Goal: Information Seeking & Learning: Learn about a topic

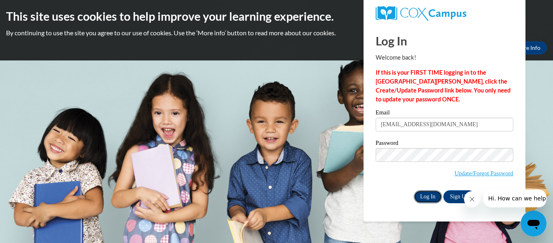
click at [432, 193] on input "Log In" at bounding box center [428, 196] width 28 height 13
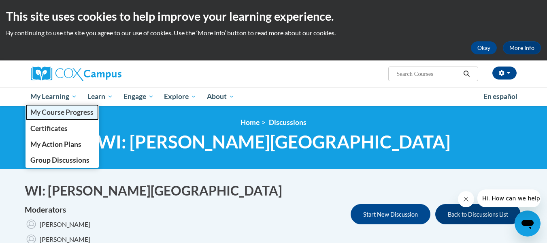
click at [45, 110] on span "My Course Progress" at bounding box center [61, 112] width 63 height 9
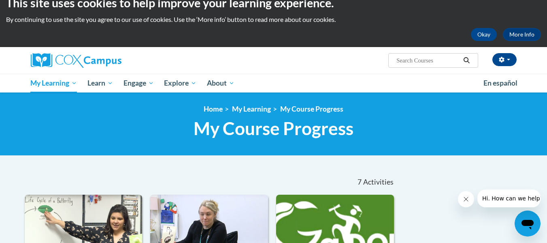
scroll to position [207, 0]
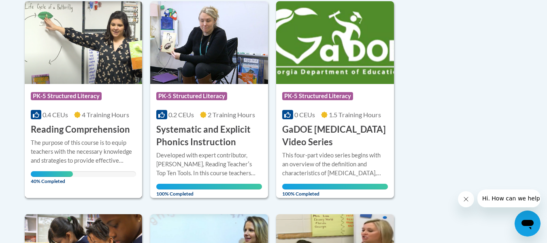
click at [89, 127] on h3 "Reading Comprehension" at bounding box center [80, 129] width 99 height 13
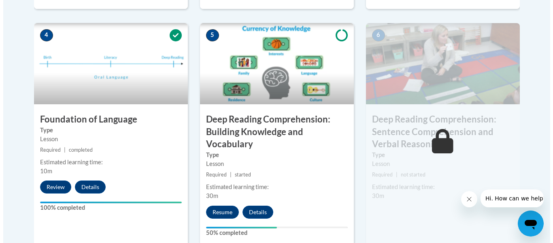
scroll to position [488, 0]
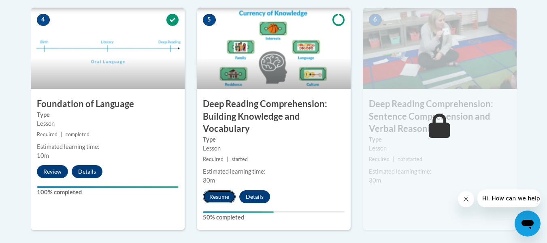
click at [220, 196] on button "Resume" at bounding box center [219, 196] width 33 height 13
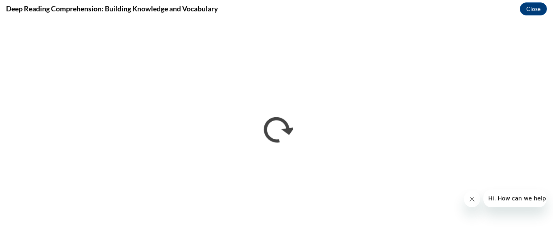
scroll to position [0, 0]
click at [351, 6] on div "Deep Reading Comprehension: Building Knowledge and Vocabulary Close" at bounding box center [276, 9] width 553 height 18
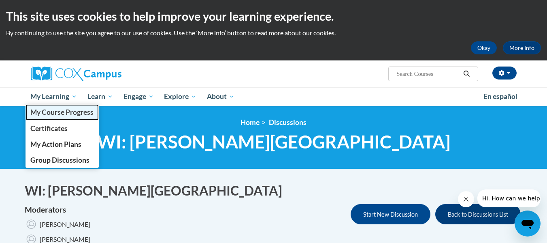
click at [51, 110] on span "My Course Progress" at bounding box center [61, 112] width 63 height 9
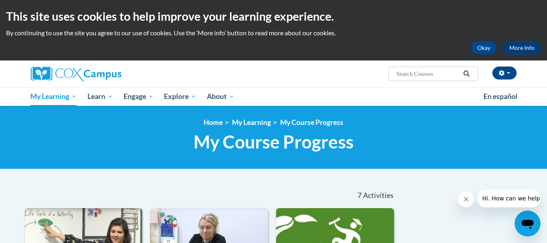
scroll to position [207, 0]
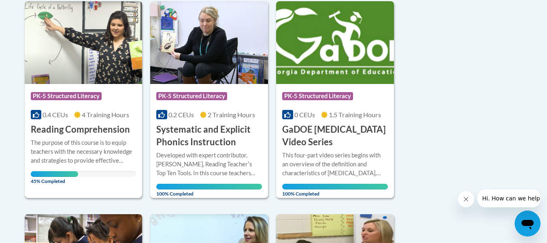
click at [72, 123] on h3 "Reading Comprehension" at bounding box center [80, 129] width 99 height 13
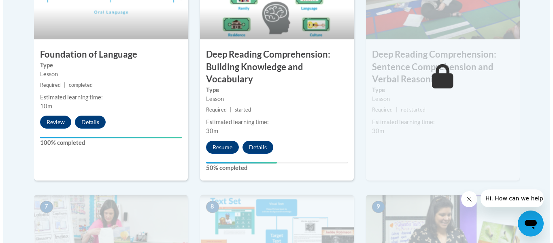
scroll to position [541, 0]
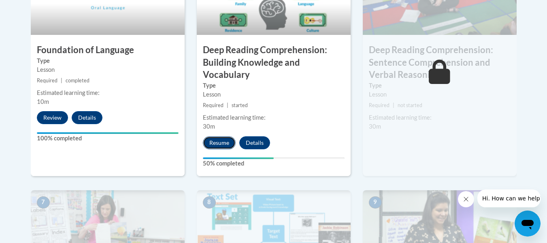
click at [219, 142] on button "Resume" at bounding box center [219, 142] width 33 height 13
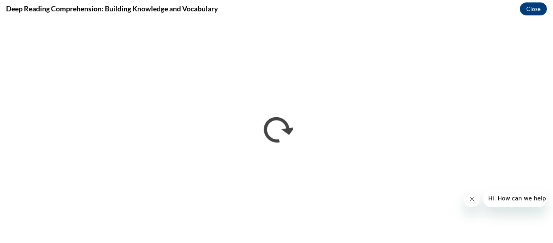
scroll to position [0, 0]
click at [468, 199] on icon "Close message from company" at bounding box center [471, 199] width 6 height 6
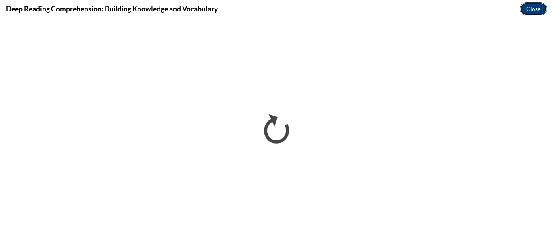
click at [529, 9] on button "Close" at bounding box center [533, 8] width 27 height 13
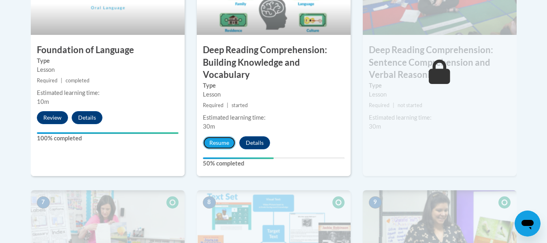
click at [217, 144] on button "Resume" at bounding box center [219, 142] width 33 height 13
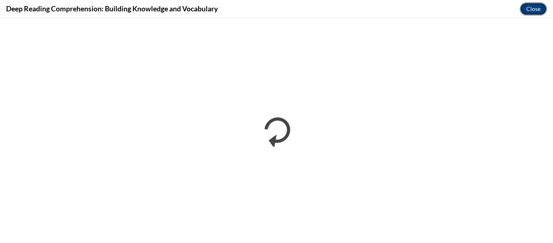
click at [530, 6] on button "Close" at bounding box center [533, 8] width 27 height 13
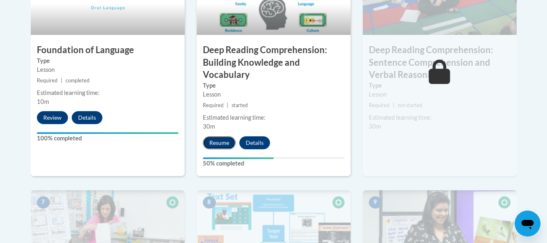
click at [224, 143] on button "Resume" at bounding box center [219, 142] width 33 height 13
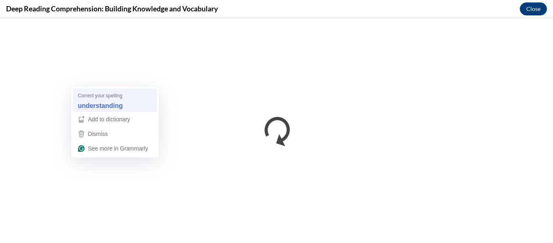
click at [117, 108] on strong "understanding" at bounding box center [100, 105] width 45 height 9
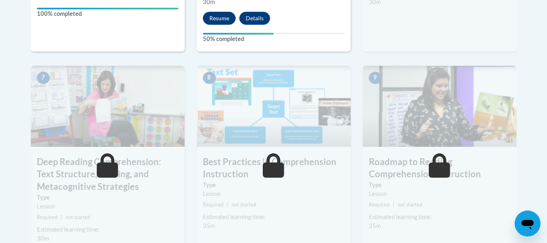
scroll to position [541, 0]
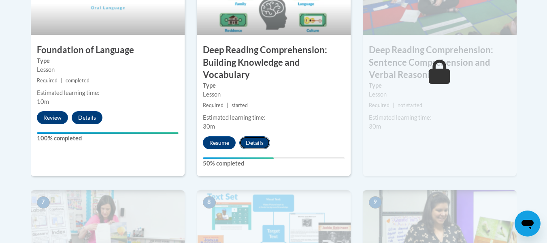
click at [258, 140] on button "Details" at bounding box center [254, 142] width 31 height 13
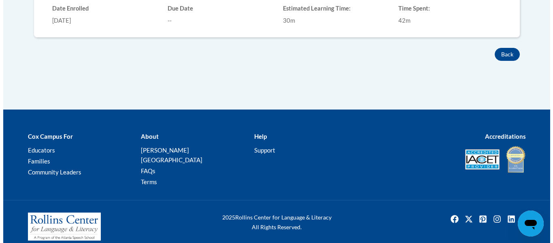
scroll to position [207, 0]
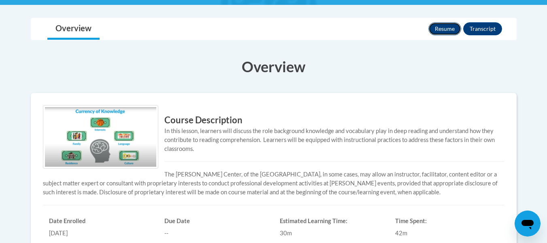
click at [445, 23] on button "Resume" at bounding box center [444, 28] width 33 height 13
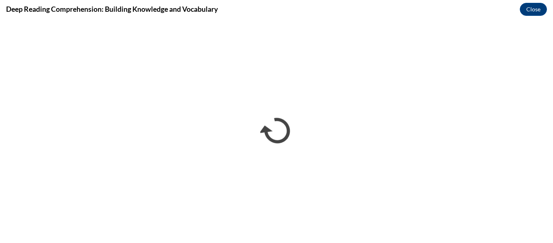
scroll to position [0, 0]
